Goal: Go to known website: Access a specific website the user already knows

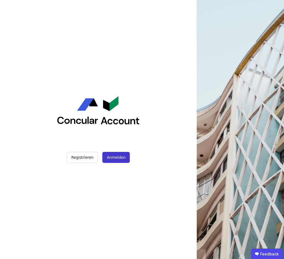
click at [112, 157] on button "Anmelden" at bounding box center [115, 157] width 27 height 11
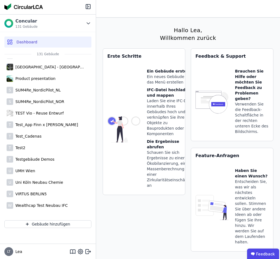
scroll to position [1370, 0]
